Goal: Navigation & Orientation: Find specific page/section

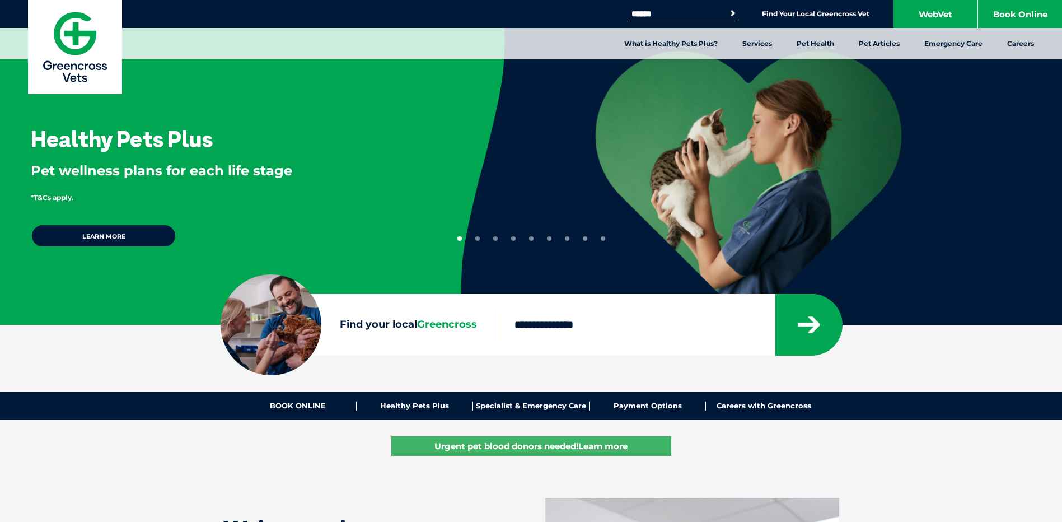
click at [822, 6] on div "Search for: Search Find Your Local Greencross Vet WebVet Book Online" at bounding box center [531, 14] width 1062 height 28
click at [816, 16] on link "Find Your Local Greencross Vet" at bounding box center [815, 14] width 107 height 9
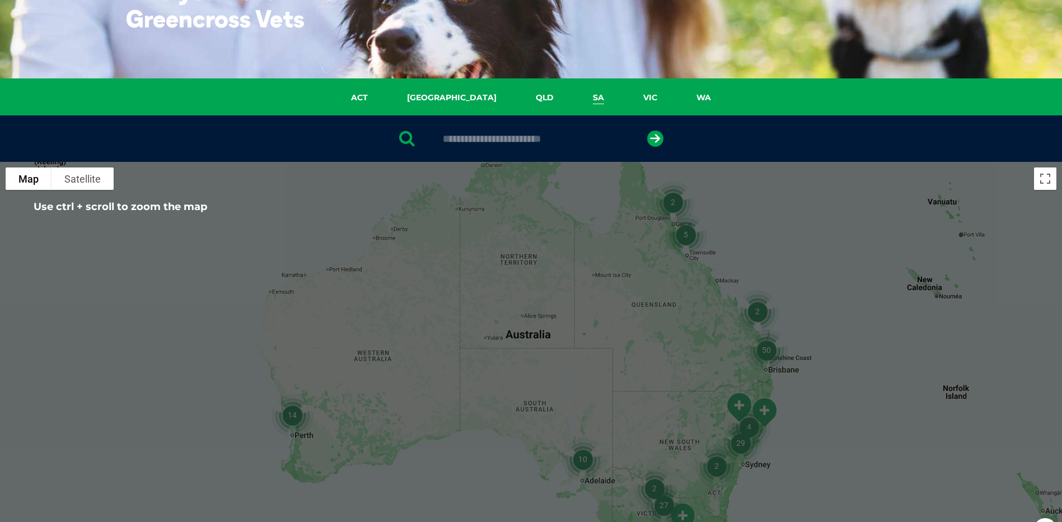
click at [573, 95] on link "SA" at bounding box center [598, 97] width 50 height 13
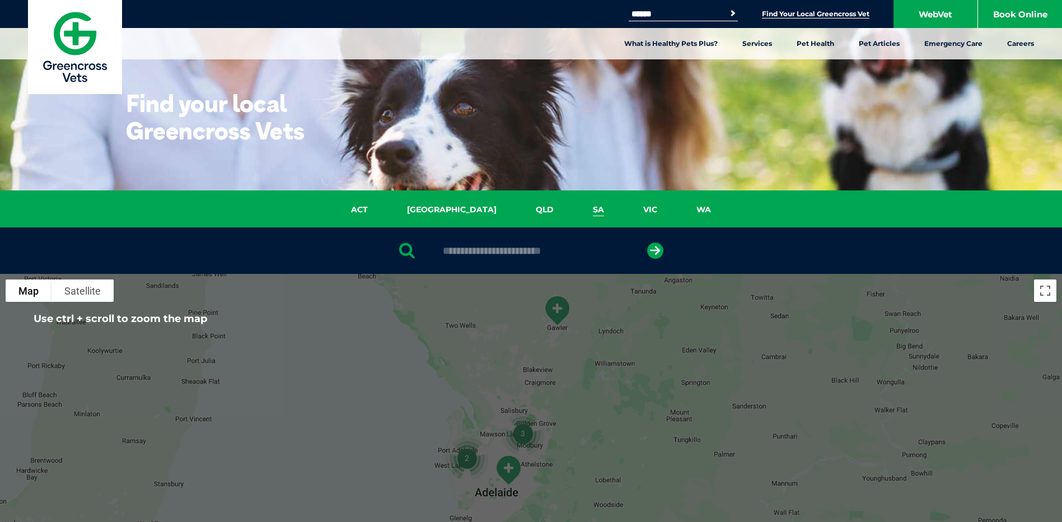
click at [818, 11] on link "Find Your Local Greencross Vet" at bounding box center [815, 14] width 107 height 9
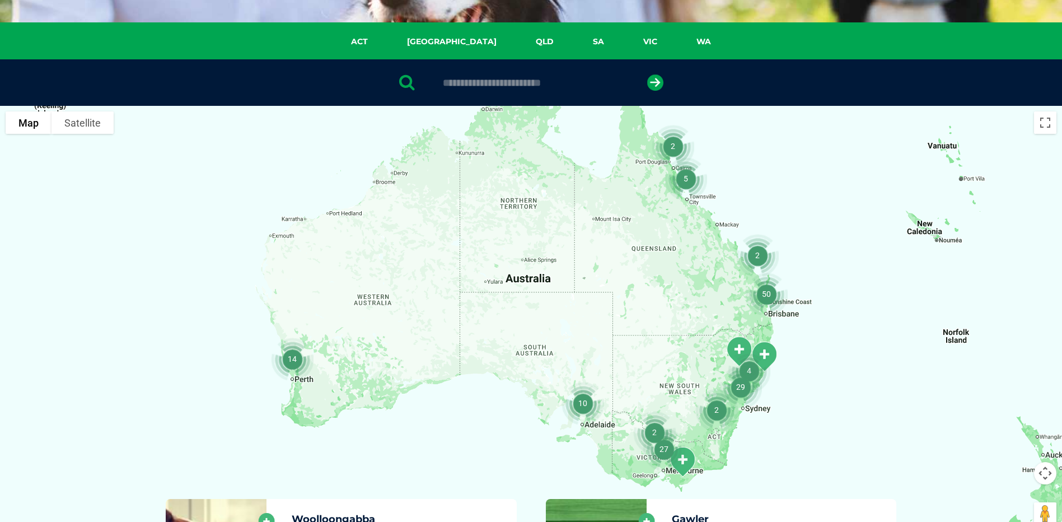
click at [586, 393] on img "10" at bounding box center [582, 402] width 51 height 51
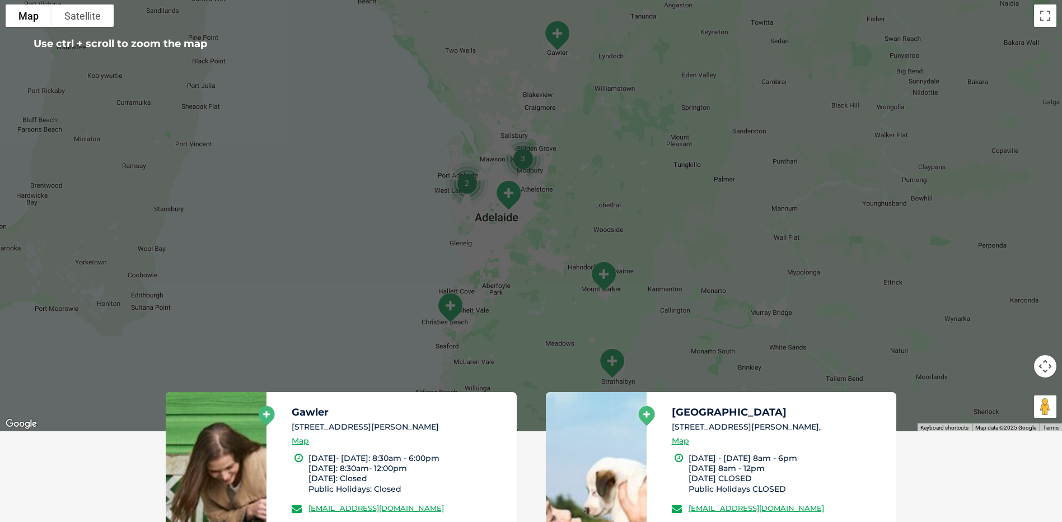
scroll to position [280, 0]
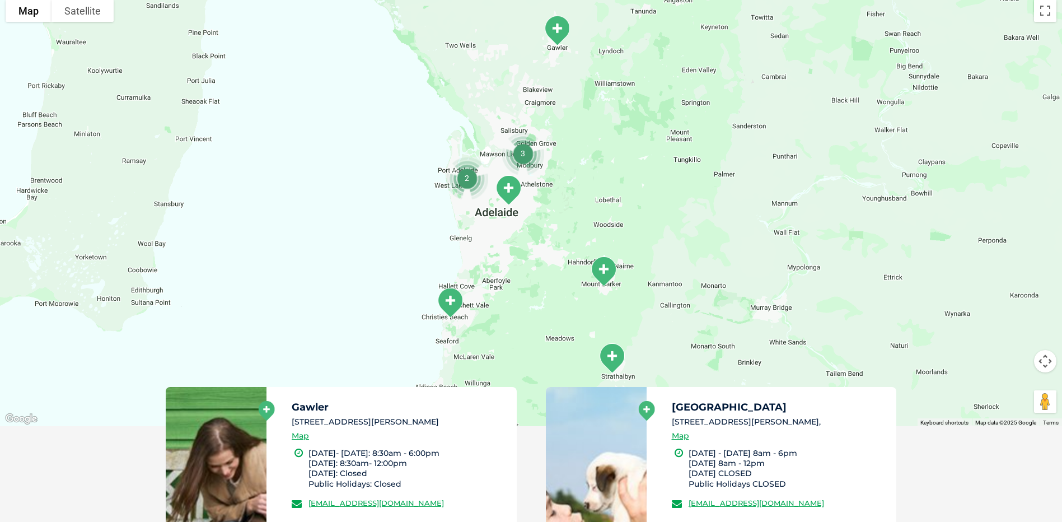
click at [607, 271] on img "Wellington Road" at bounding box center [603, 271] width 37 height 40
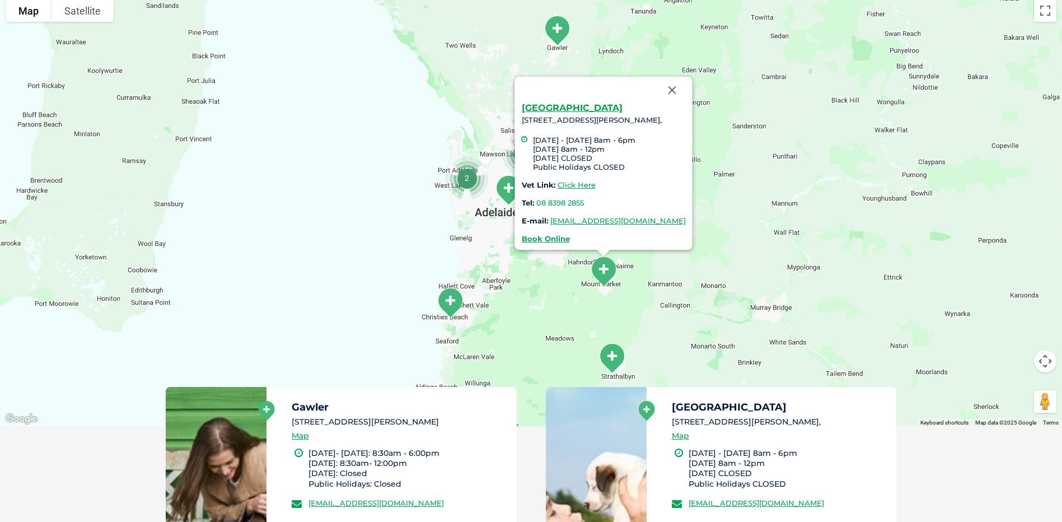
click at [608, 357] on img "Strathalbyn" at bounding box center [611, 358] width 37 height 40
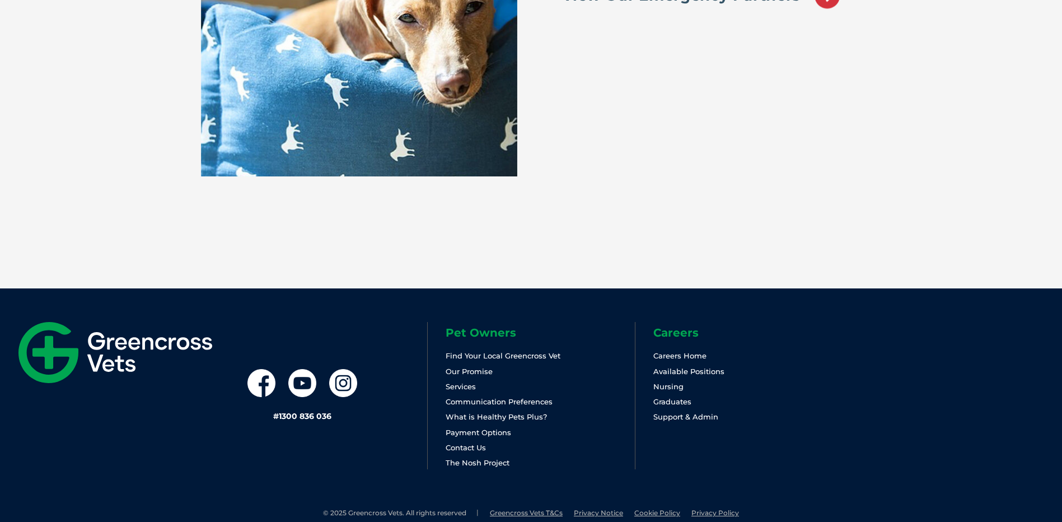
scroll to position [2051, 0]
